Goal: Task Accomplishment & Management: Use online tool/utility

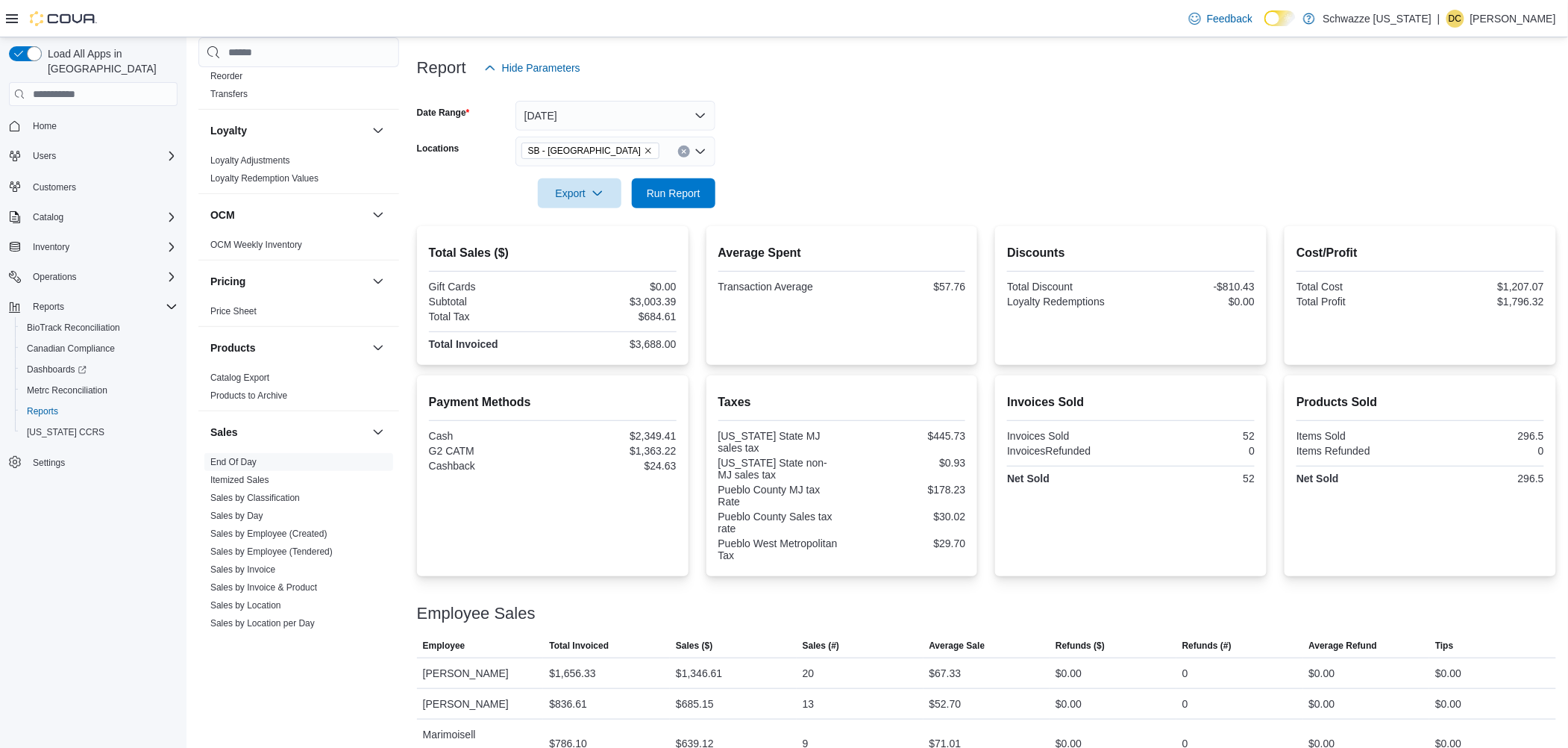
scroll to position [213, 0]
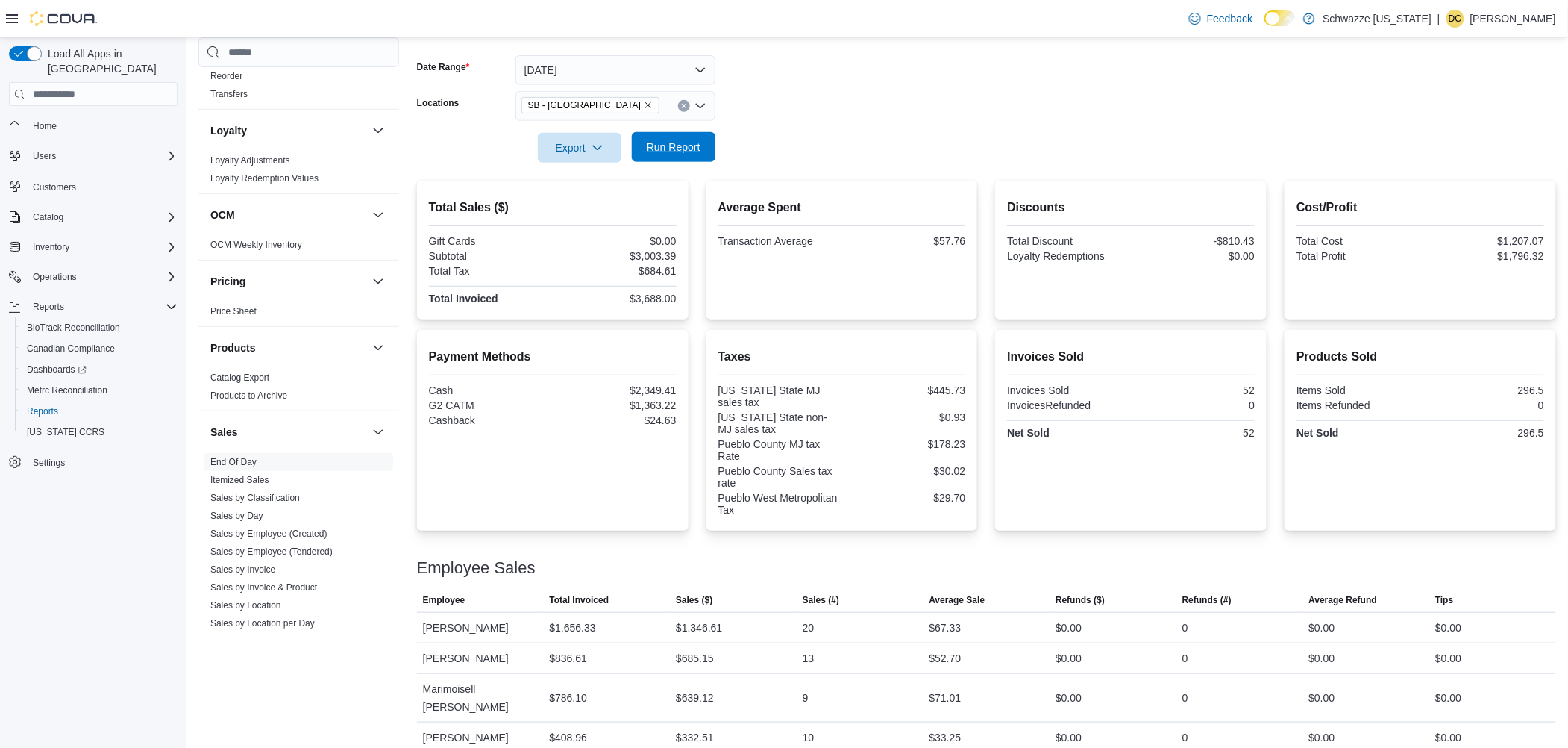
click at [678, 158] on span "Run Report" at bounding box center [674, 147] width 66 height 30
click at [680, 150] on span "Run Report" at bounding box center [674, 146] width 53 height 15
click at [684, 147] on span "Run Report" at bounding box center [674, 146] width 53 height 15
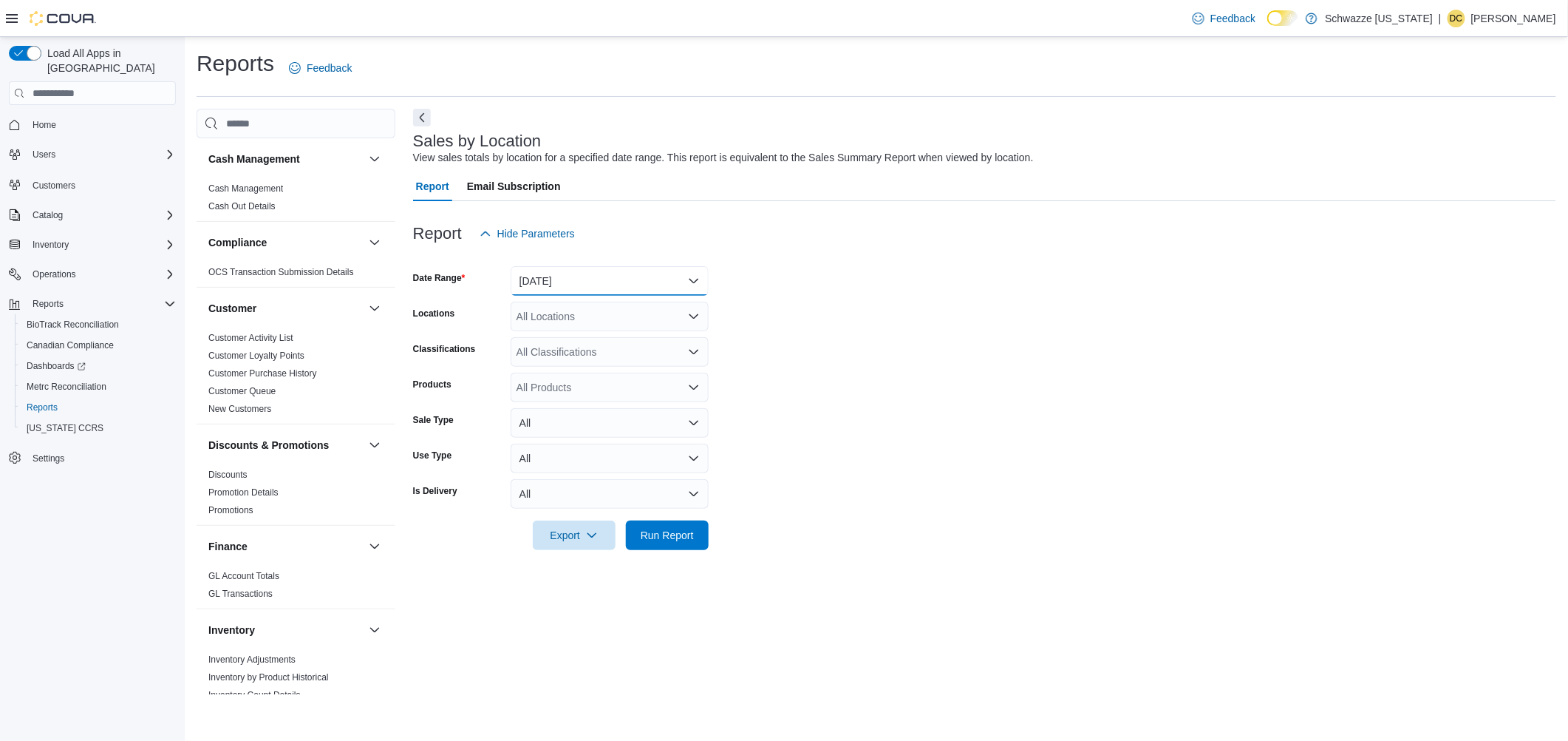
click at [563, 283] on button "Yesterday" at bounding box center [610, 281] width 198 height 29
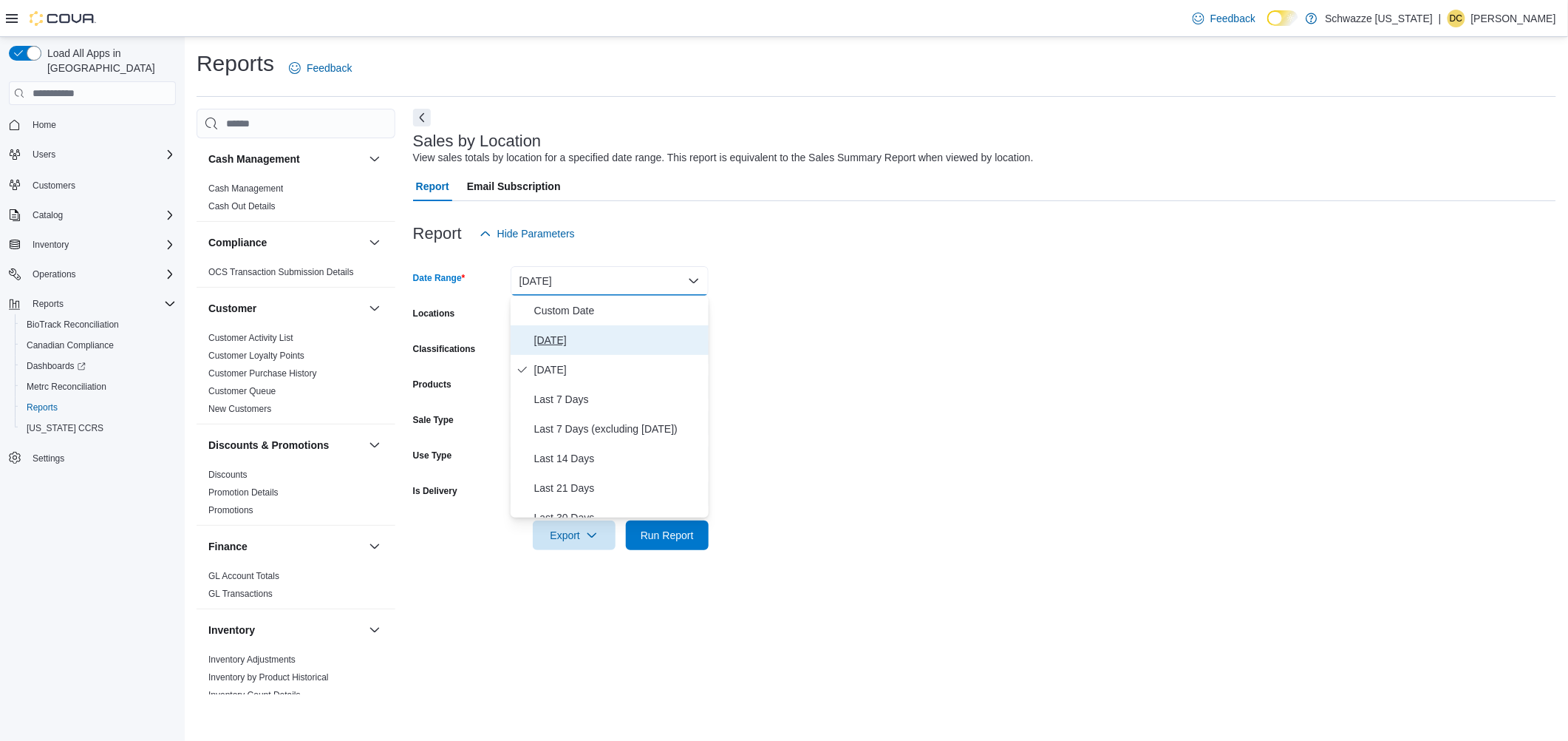
click at [554, 335] on span "[DATE]" at bounding box center [618, 340] width 168 height 18
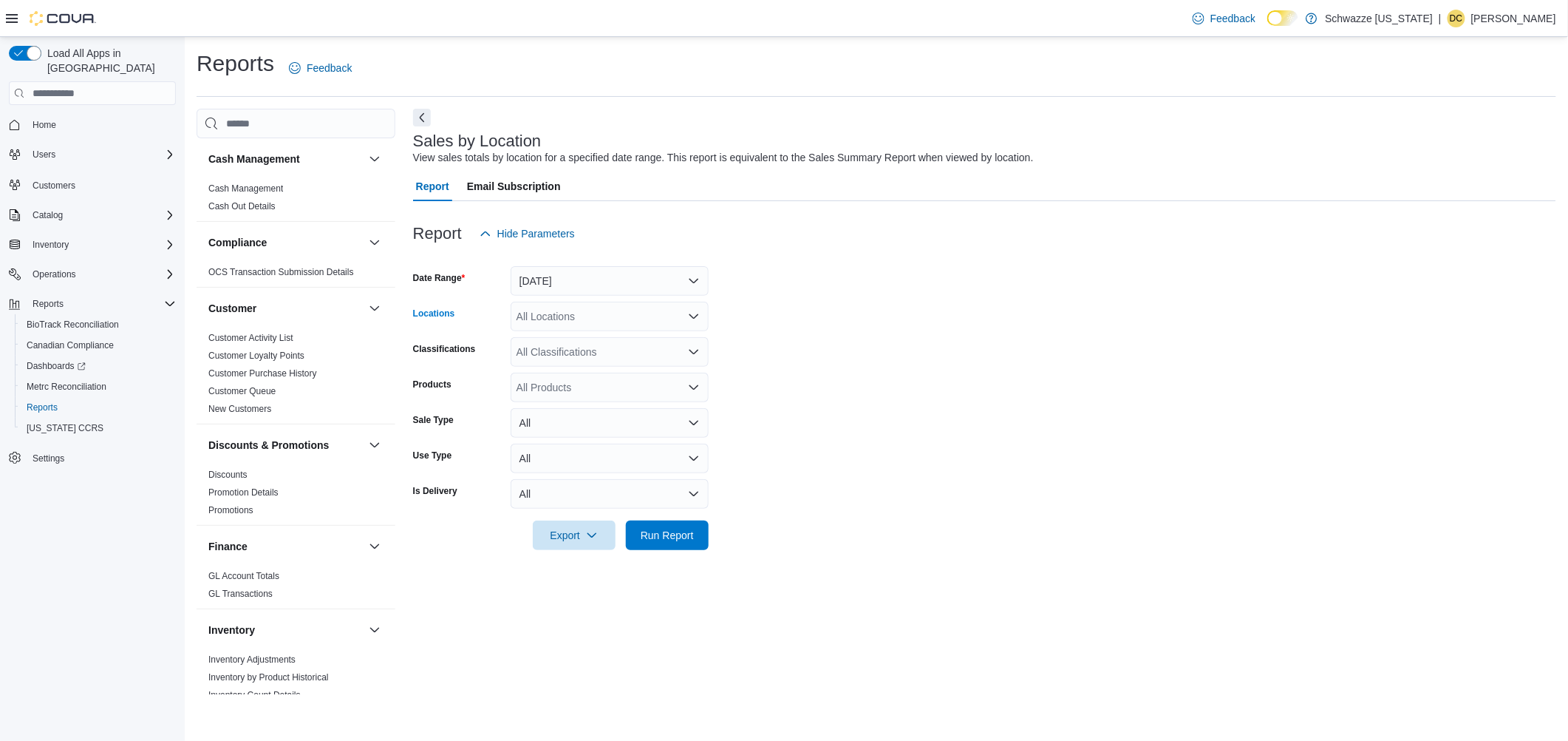
click at [545, 321] on div "All Locations" at bounding box center [610, 317] width 198 height 29
type input "****"
click at [585, 338] on span "SB - [GEOGRAPHIC_DATA]" at bounding box center [622, 341] width 131 height 15
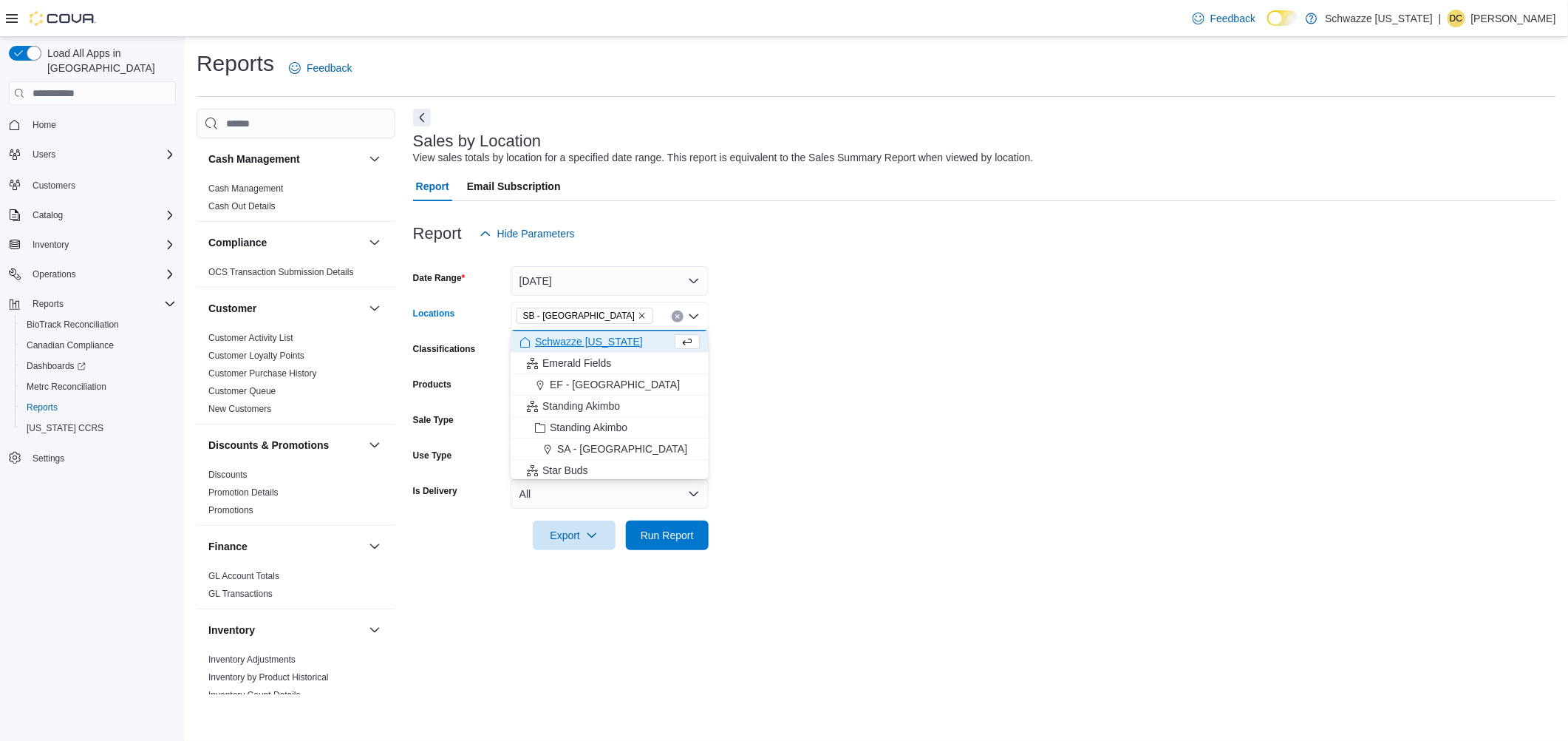
drag, startPoint x: 868, startPoint y: 343, endPoint x: 864, endPoint y: 351, distance: 8.9
click at [867, 346] on form "Date Range Today Locations SB - Pueblo West Combo box. Selected. SB - Pueblo We…" at bounding box center [985, 399] width 1143 height 302
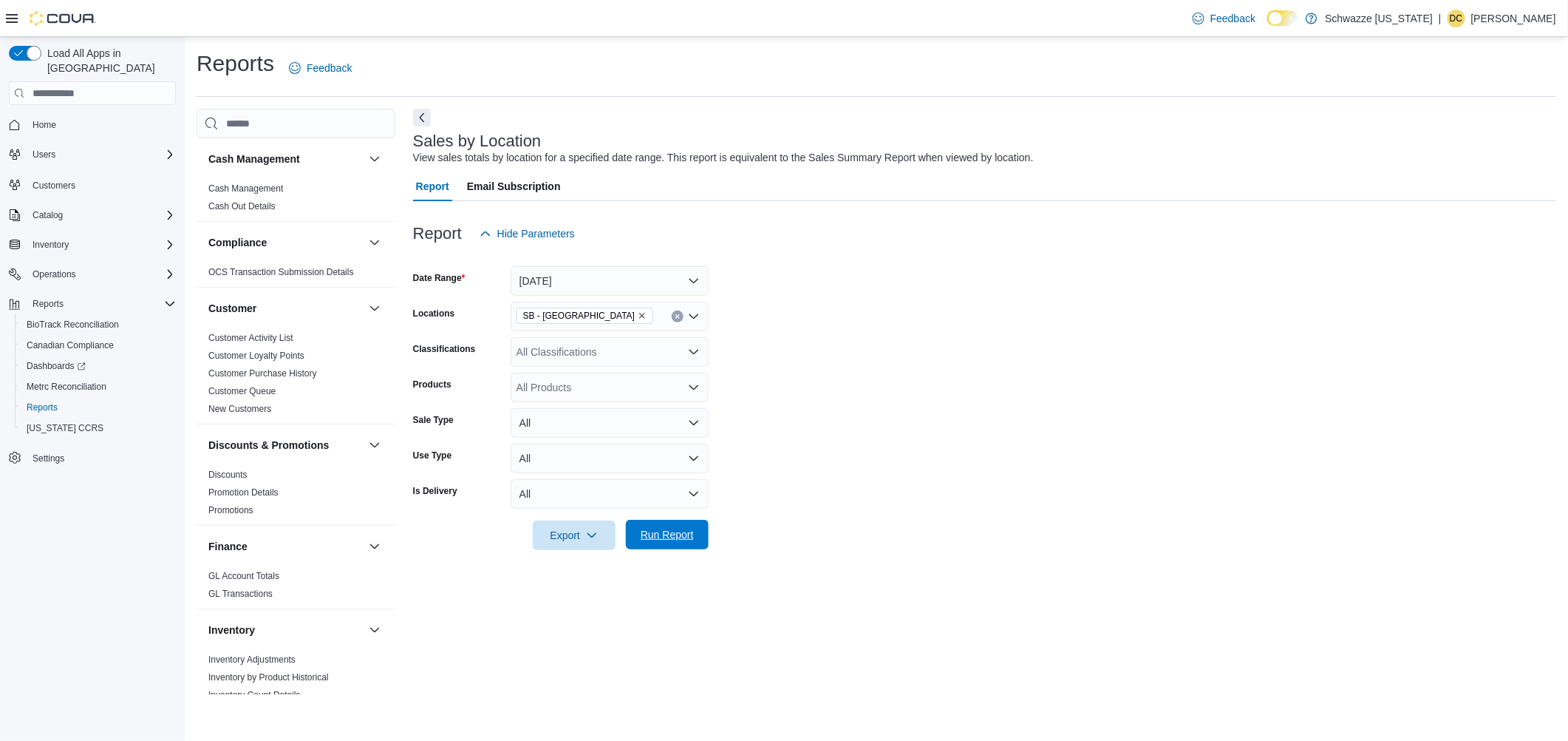
click at [674, 542] on span "Run Report" at bounding box center [667, 534] width 53 height 15
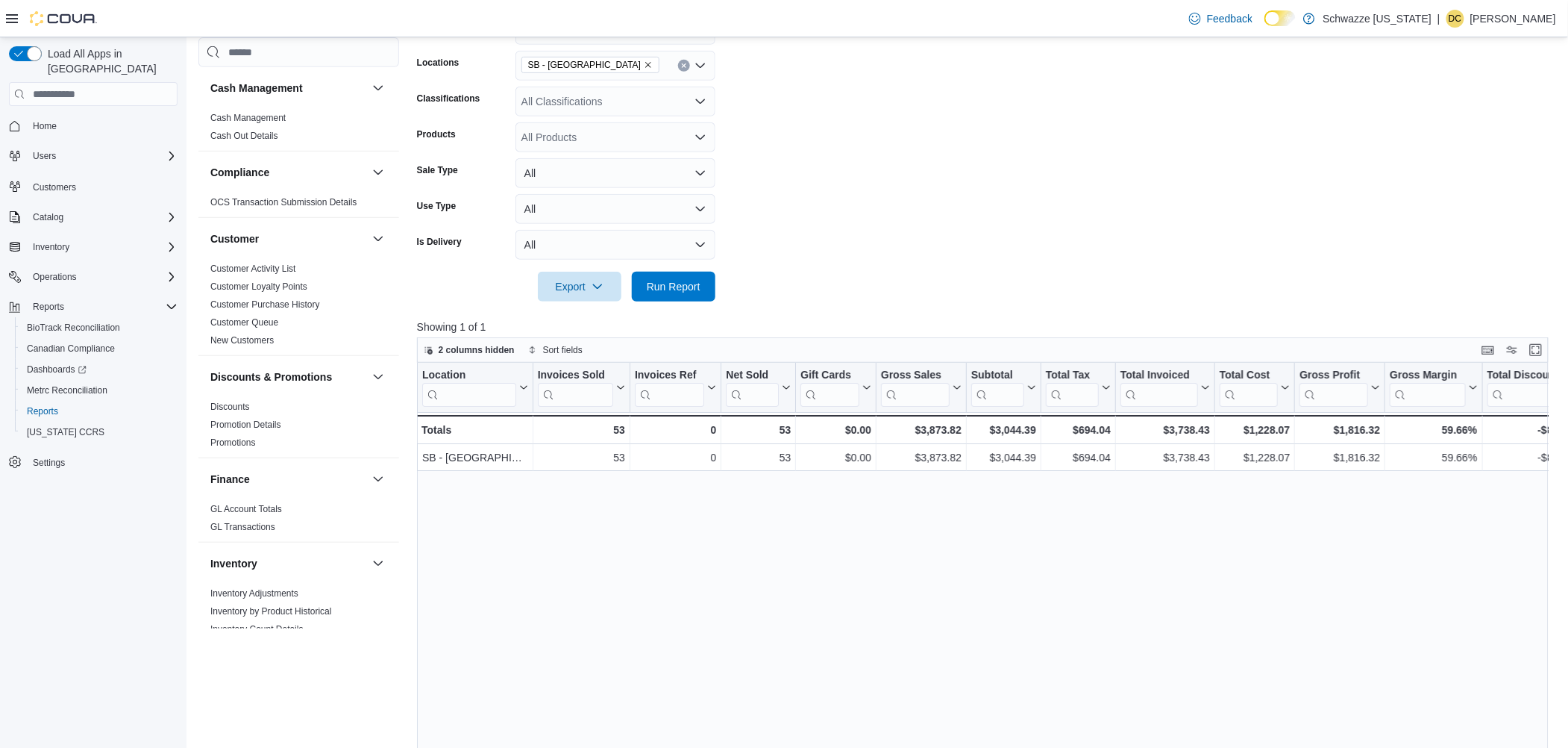
scroll to position [454, 0]
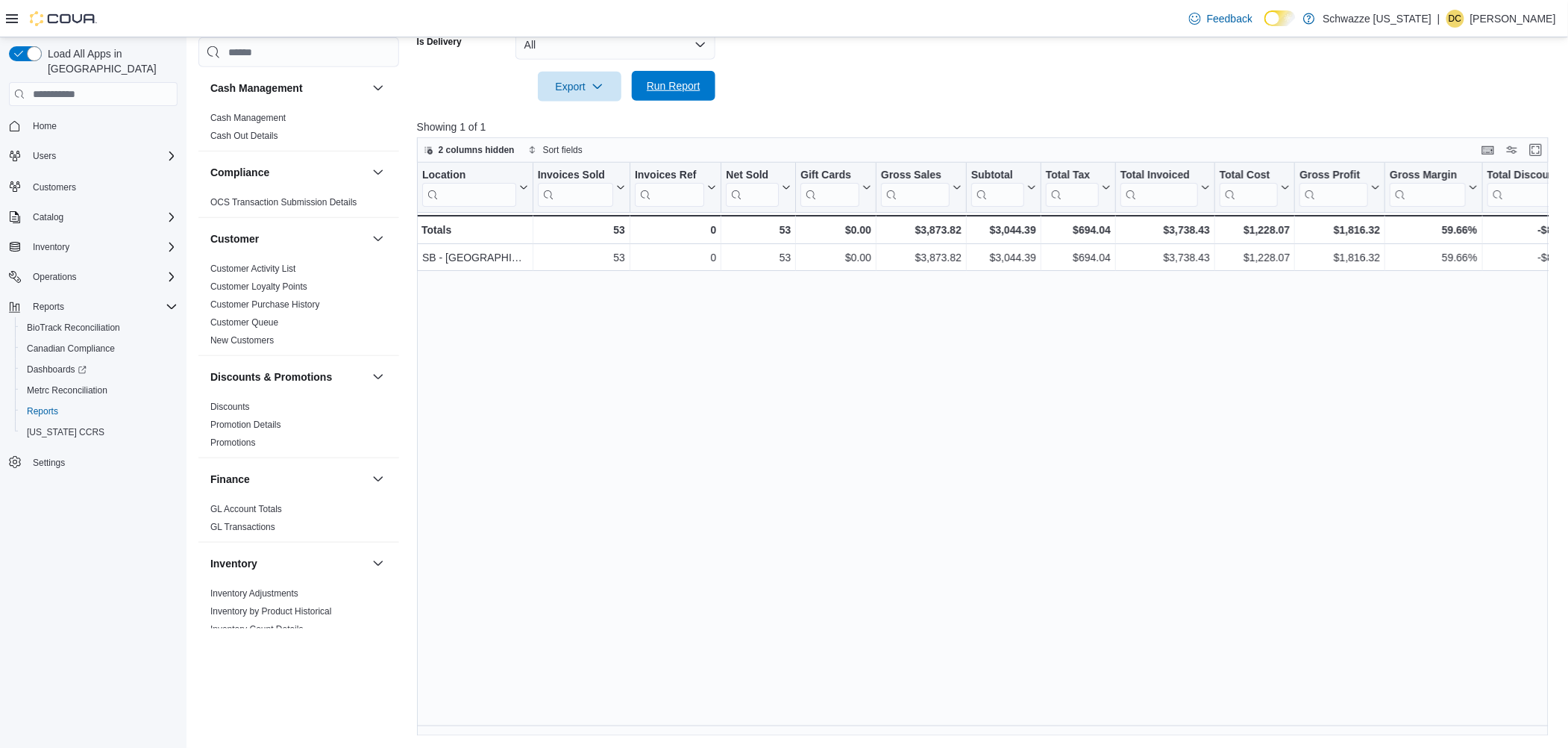
click at [654, 96] on span "Run Report" at bounding box center [674, 86] width 66 height 30
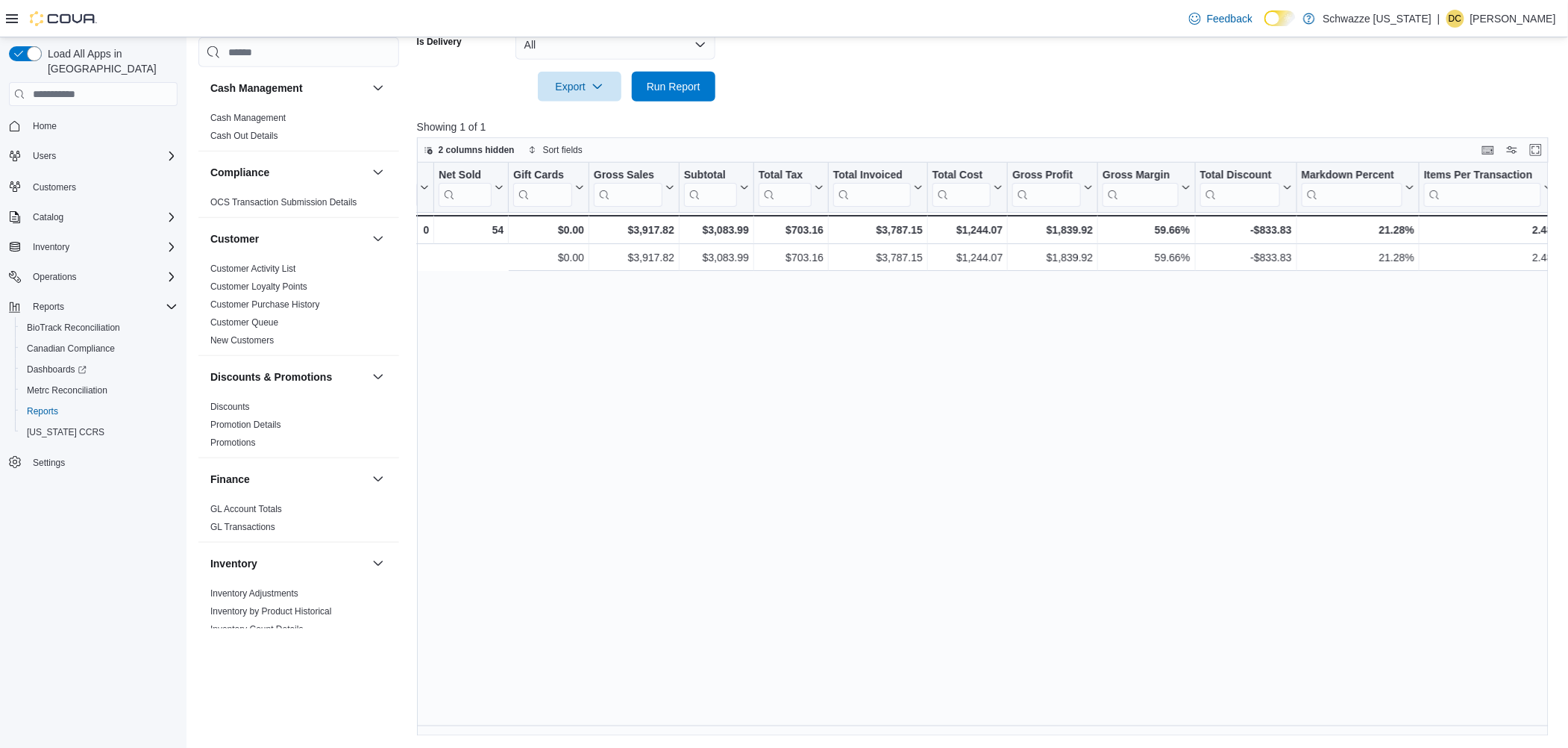
scroll to position [0, 500]
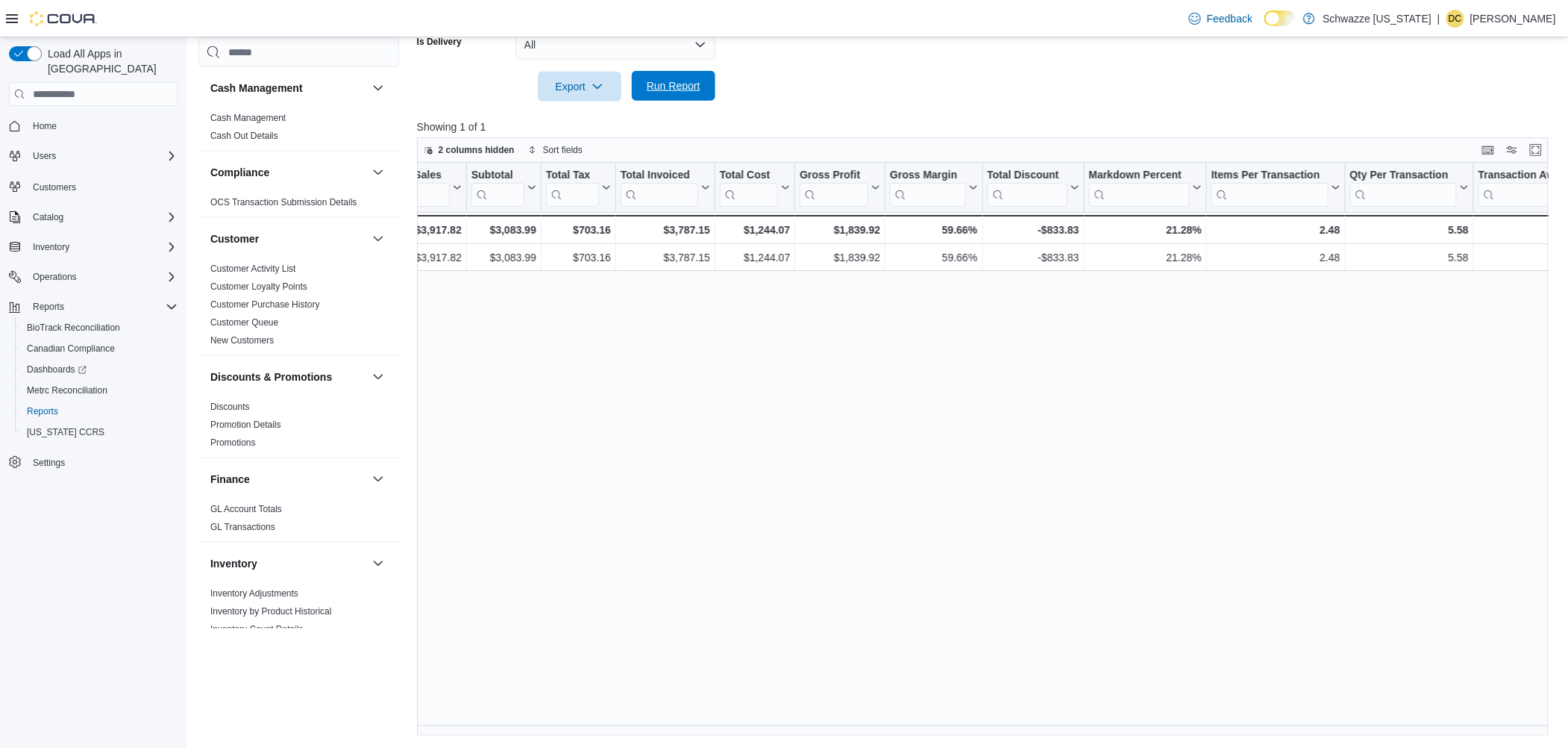
click at [698, 73] on span "Run Report" at bounding box center [674, 86] width 66 height 30
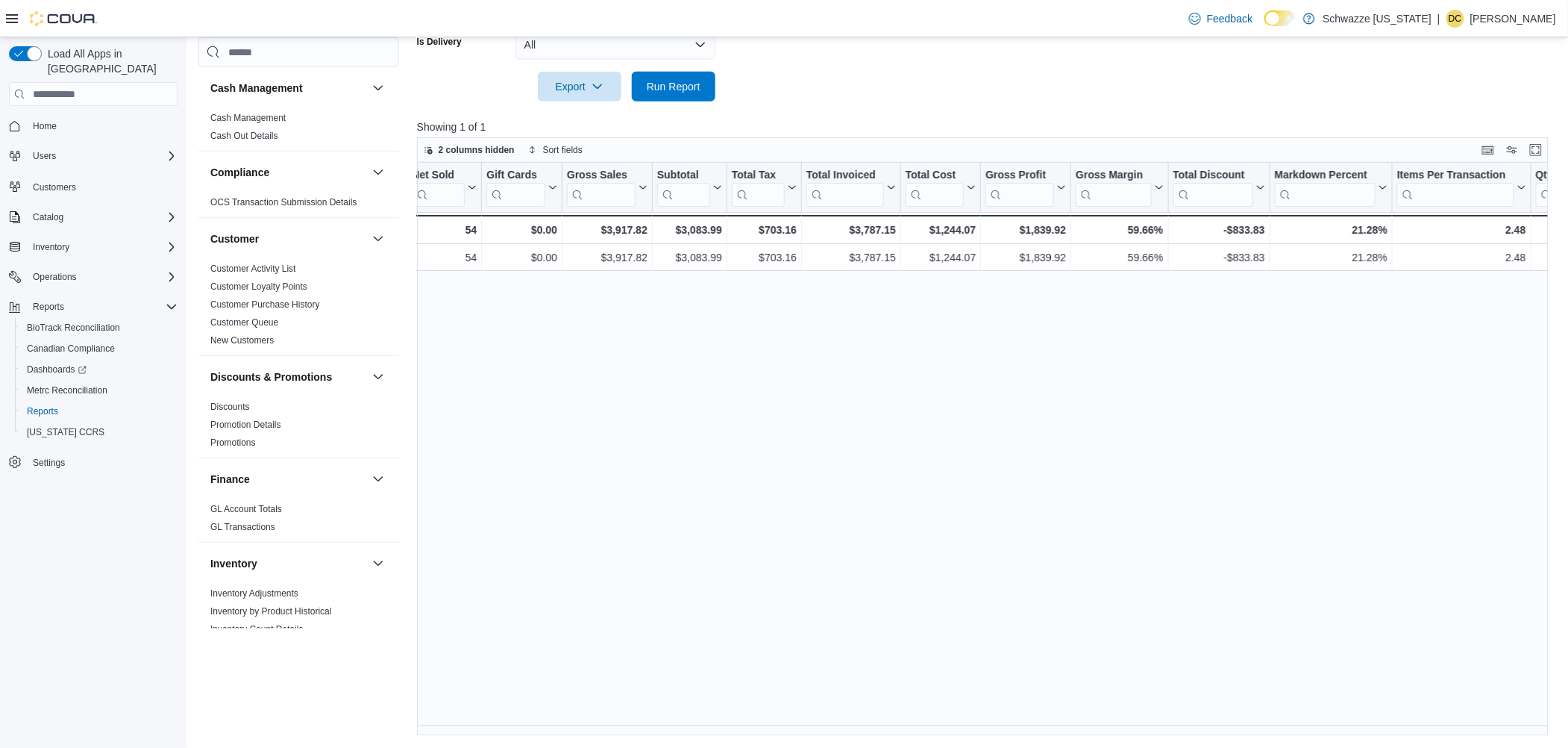
scroll to position [0, 318]
click at [681, 88] on span "Run Report" at bounding box center [674, 85] width 53 height 15
